Goal: Task Accomplishment & Management: Use online tool/utility

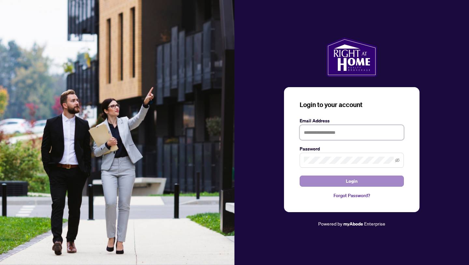
type input "**********"
click at [334, 185] on button "Login" at bounding box center [352, 180] width 104 height 11
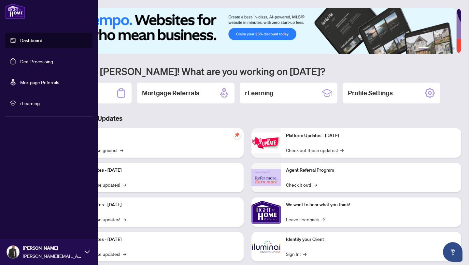
click at [37, 62] on link "Deal Processing" at bounding box center [36, 61] width 33 height 6
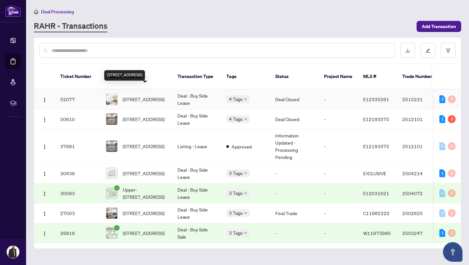
click at [149, 95] on span "[STREET_ADDRESS]" at bounding box center [144, 98] width 42 height 7
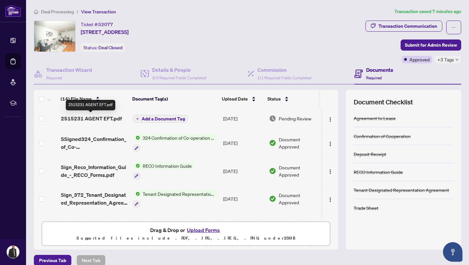
click at [106, 116] on span "2515231 AGENT EFT.pdf" at bounding box center [91, 118] width 61 height 8
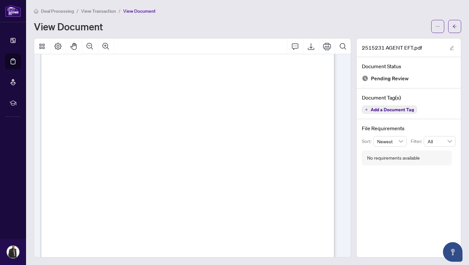
scroll to position [191, 0]
